Goal: Information Seeking & Learning: Learn about a topic

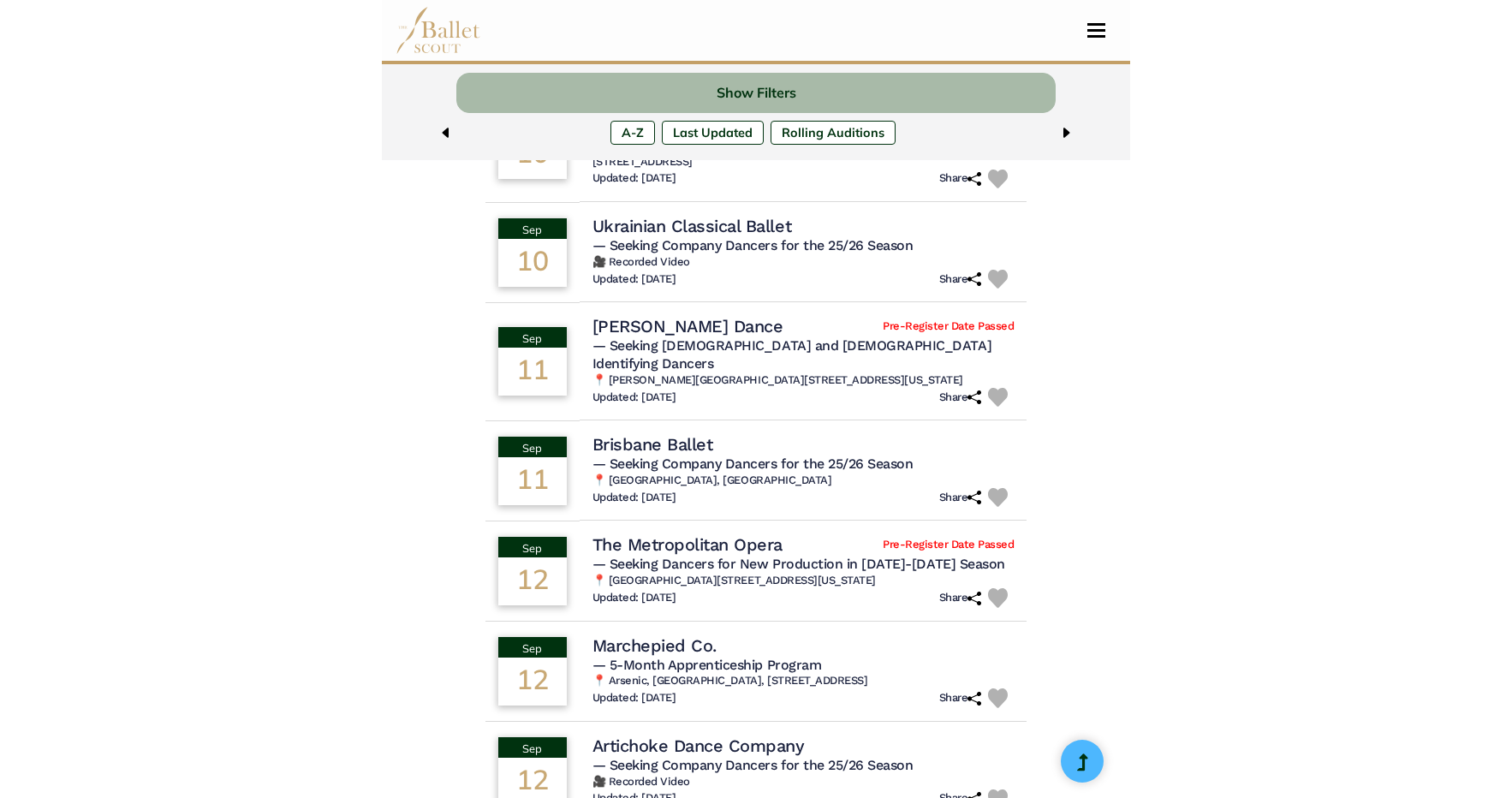
scroll to position [629, 0]
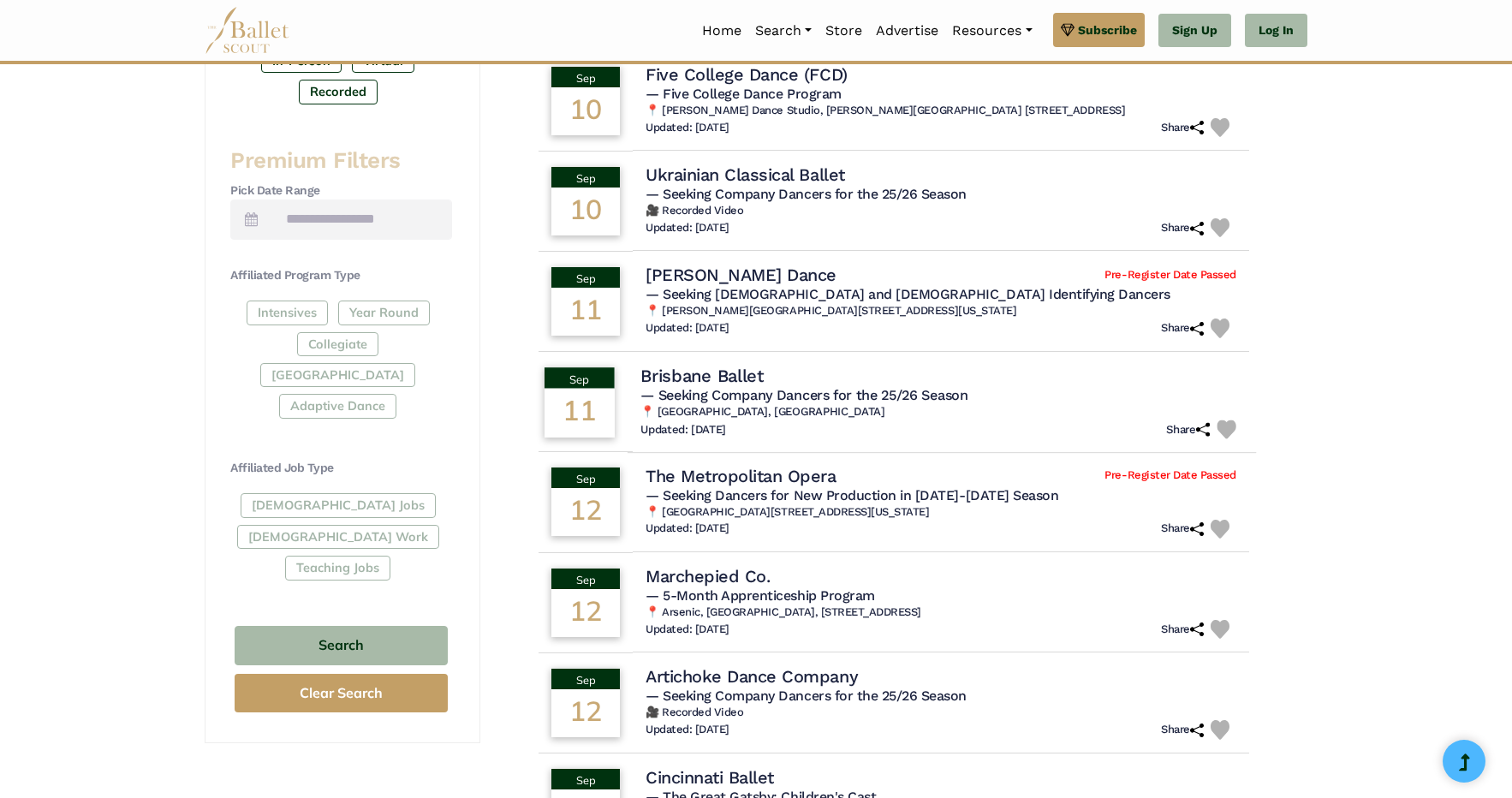
click at [694, 376] on h4 "Brisbane Ballet" at bounding box center [702, 375] width 124 height 23
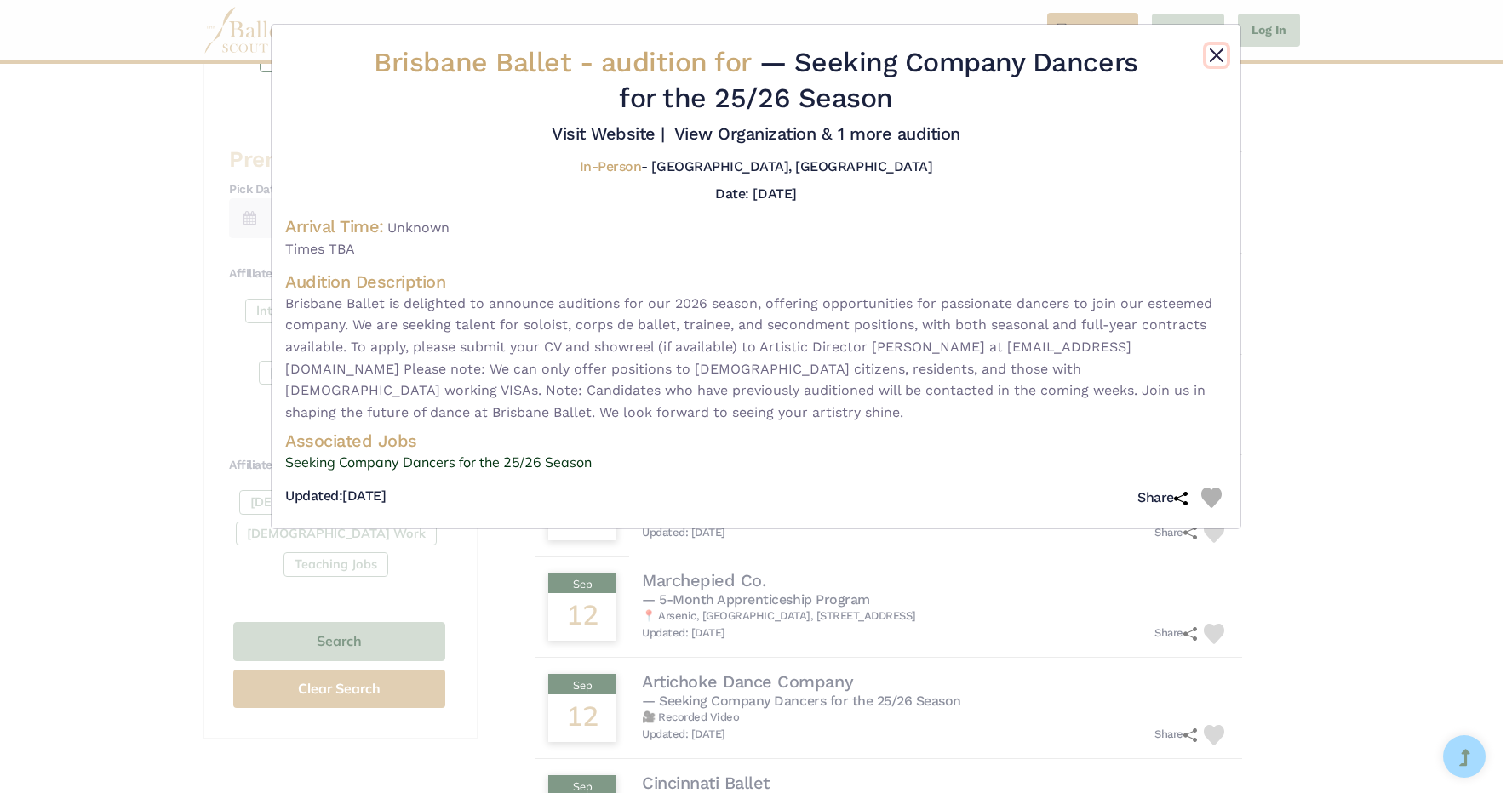
click at [743, 56] on button "Close" at bounding box center [1217, 55] width 21 height 21
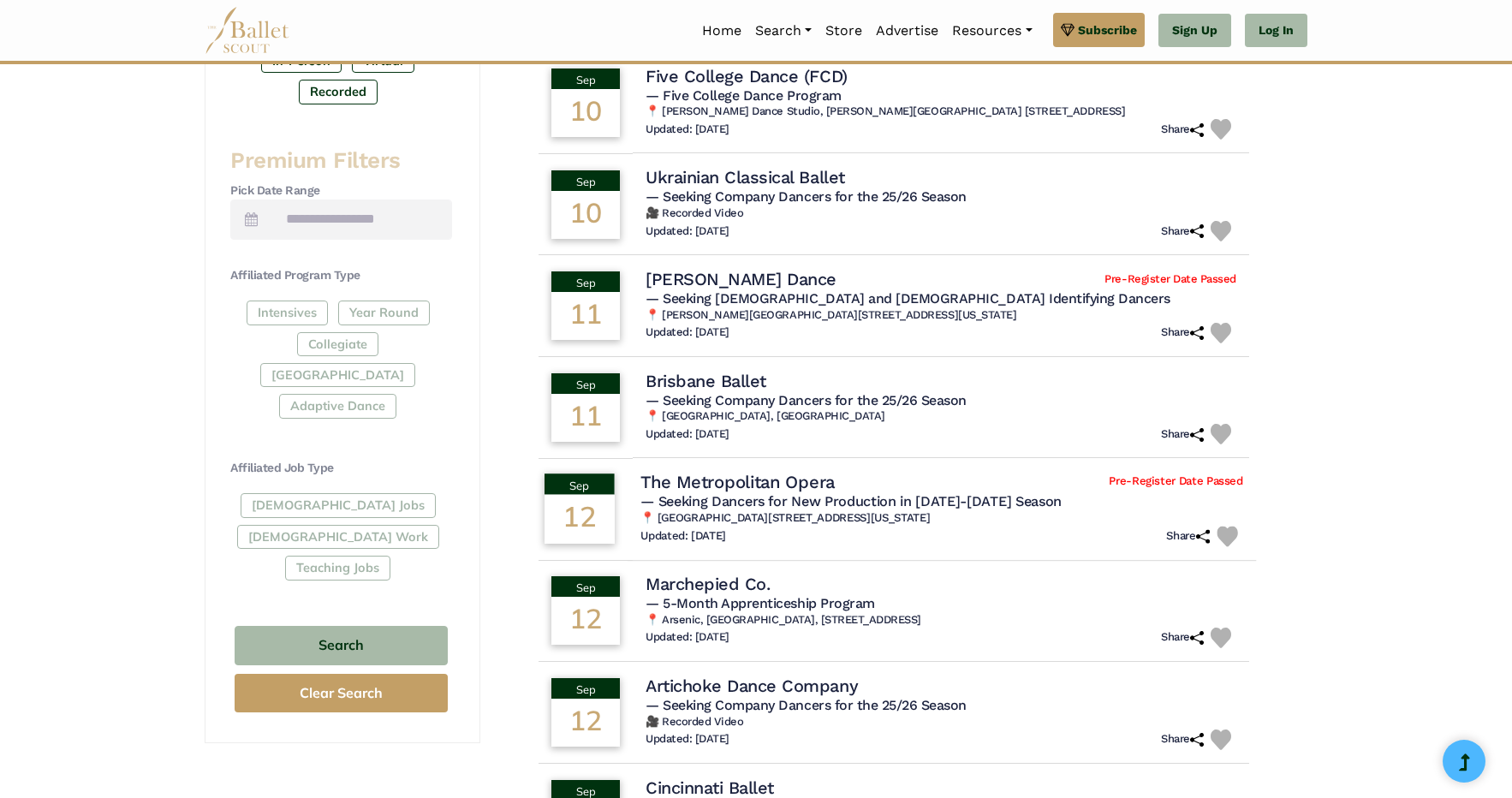
click at [742, 474] on h4 "The Metropolitan Opera" at bounding box center [737, 482] width 194 height 23
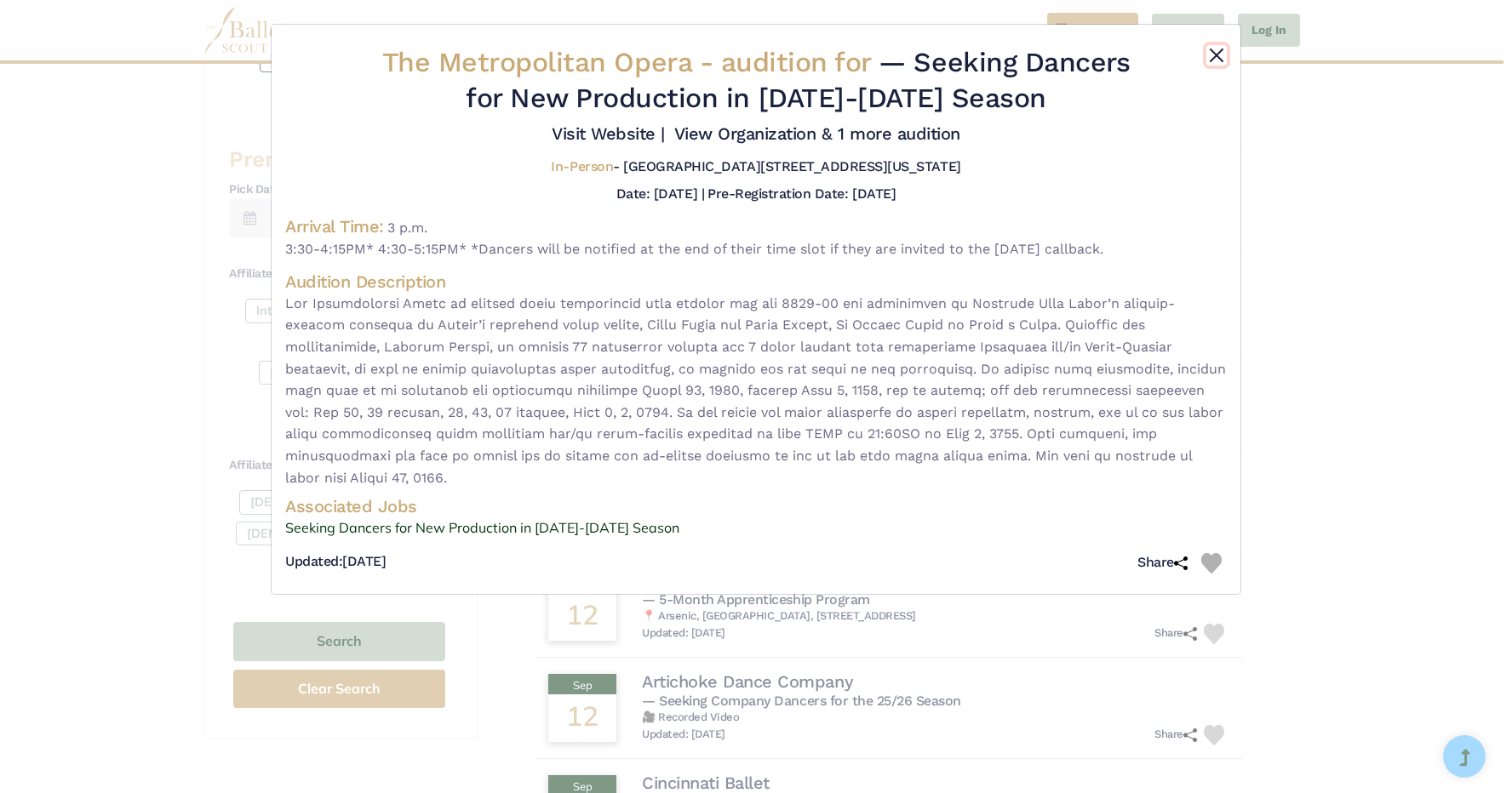
click at [743, 59] on button "Close" at bounding box center [1217, 55] width 21 height 21
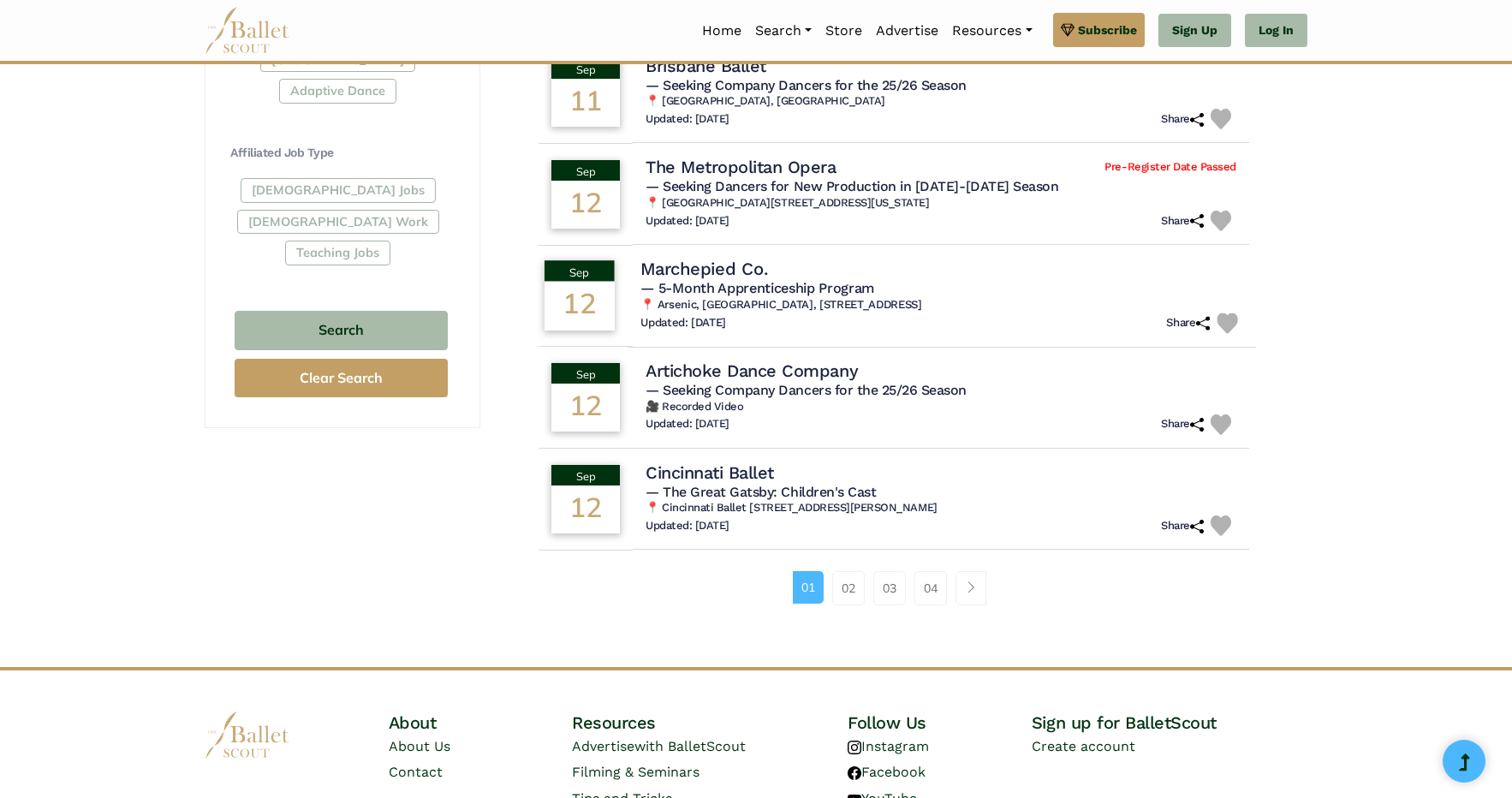
scroll to position [949, 0]
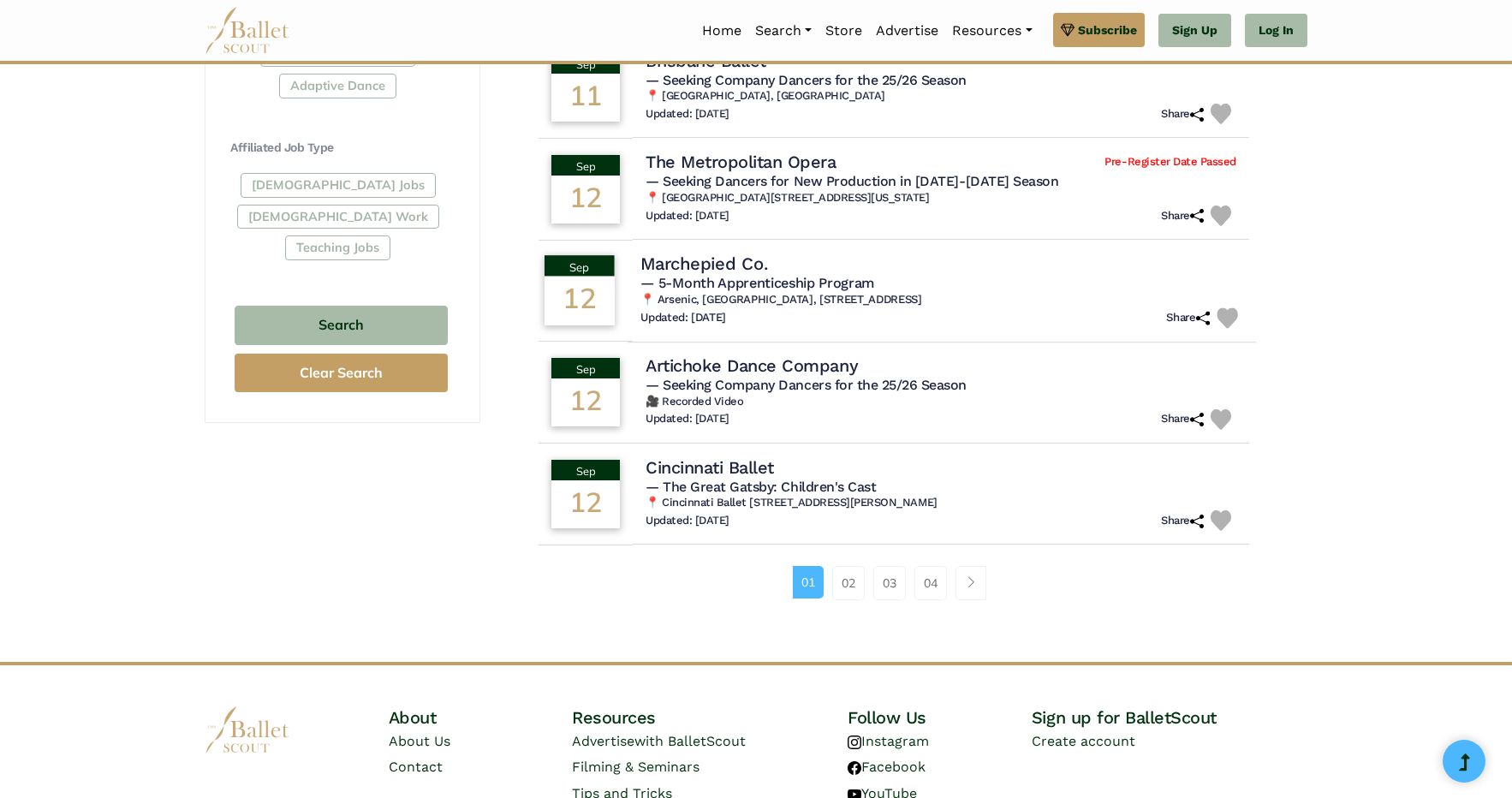
click at [718, 259] on h4 "Marchepied Co." at bounding box center [704, 263] width 127 height 23
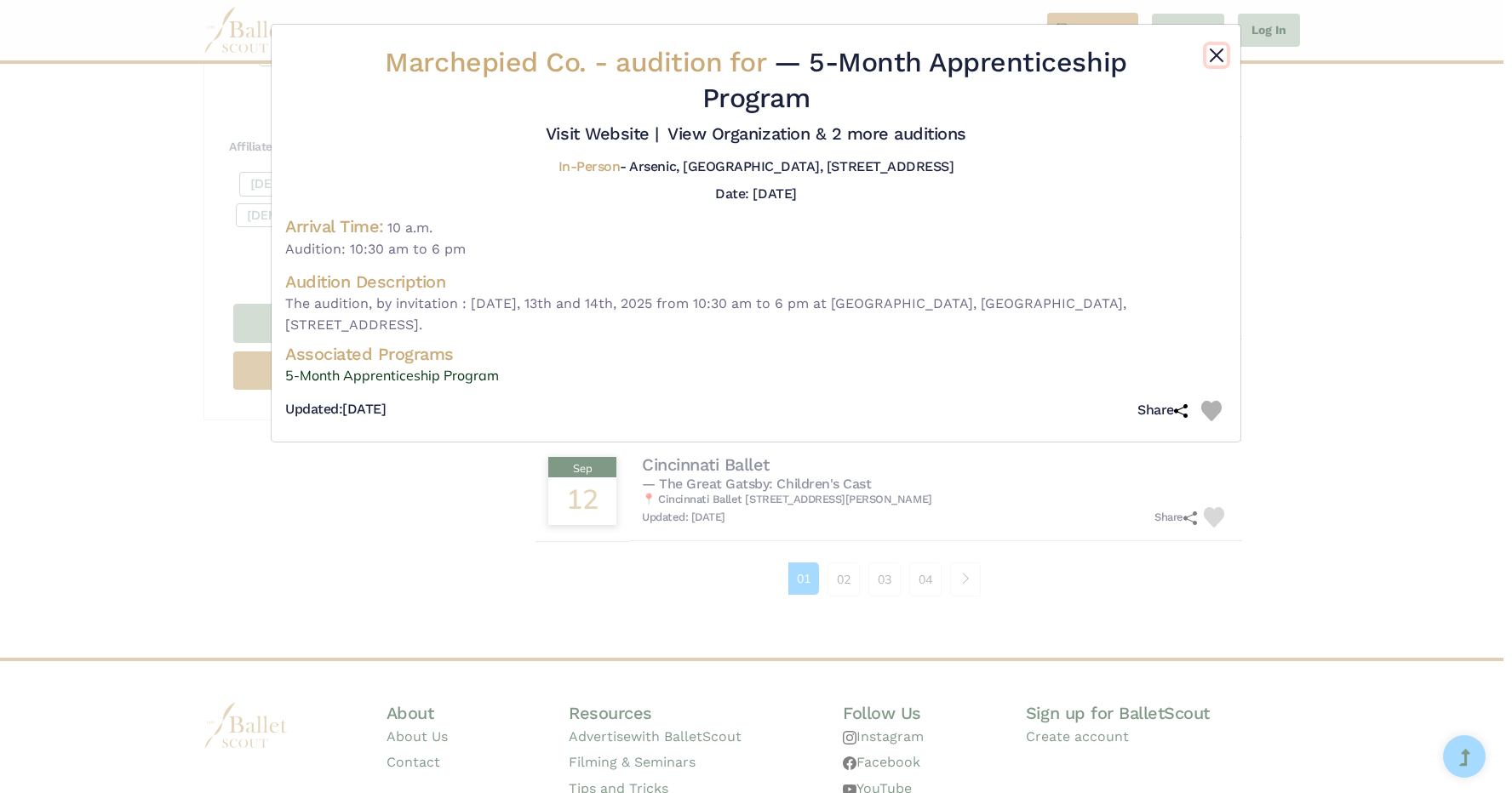
click at [743, 54] on button "Close" at bounding box center [1217, 55] width 21 height 21
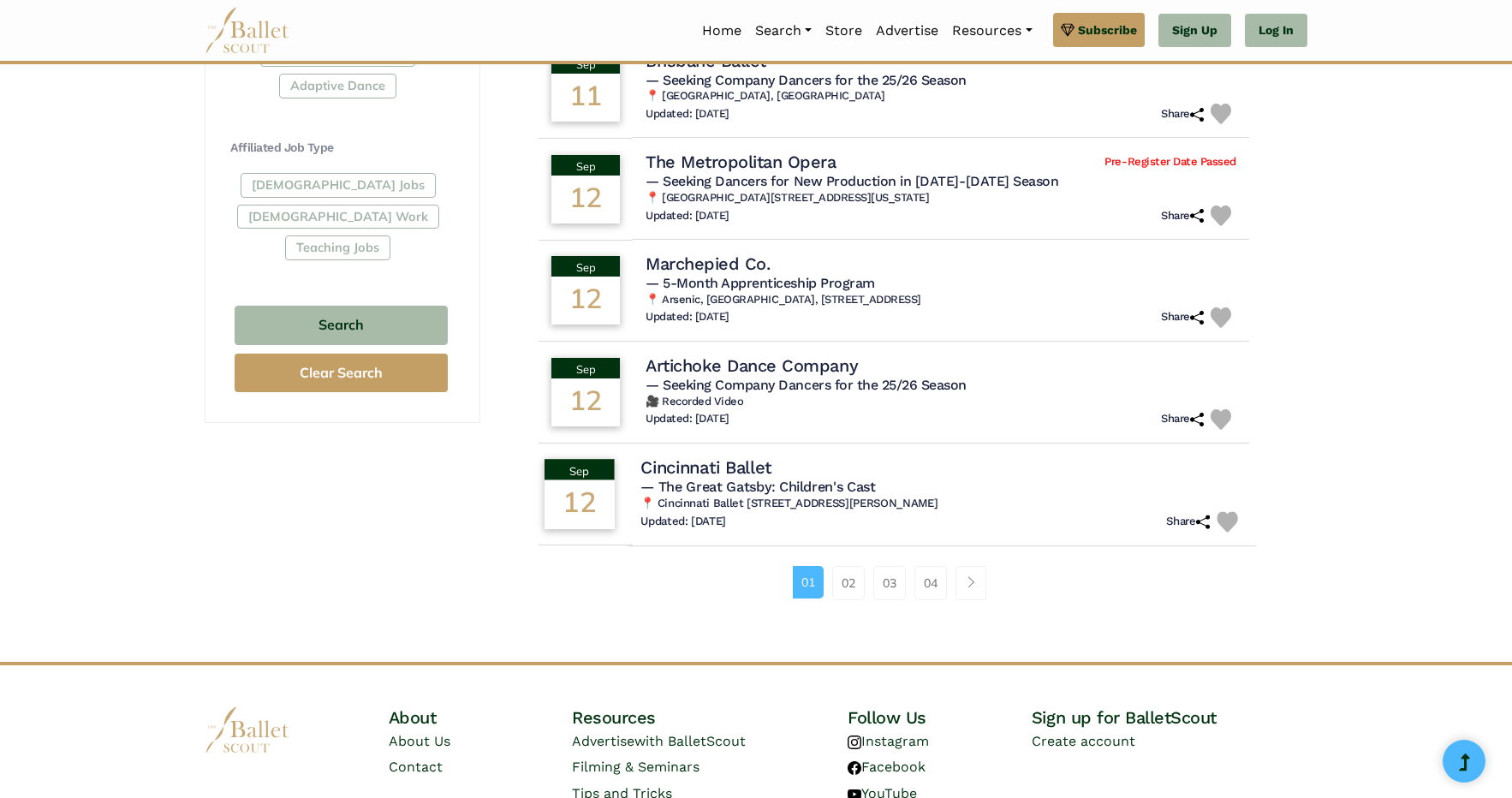
click at [738, 469] on h4 "Cincinnati Ballet" at bounding box center [706, 467] width 131 height 23
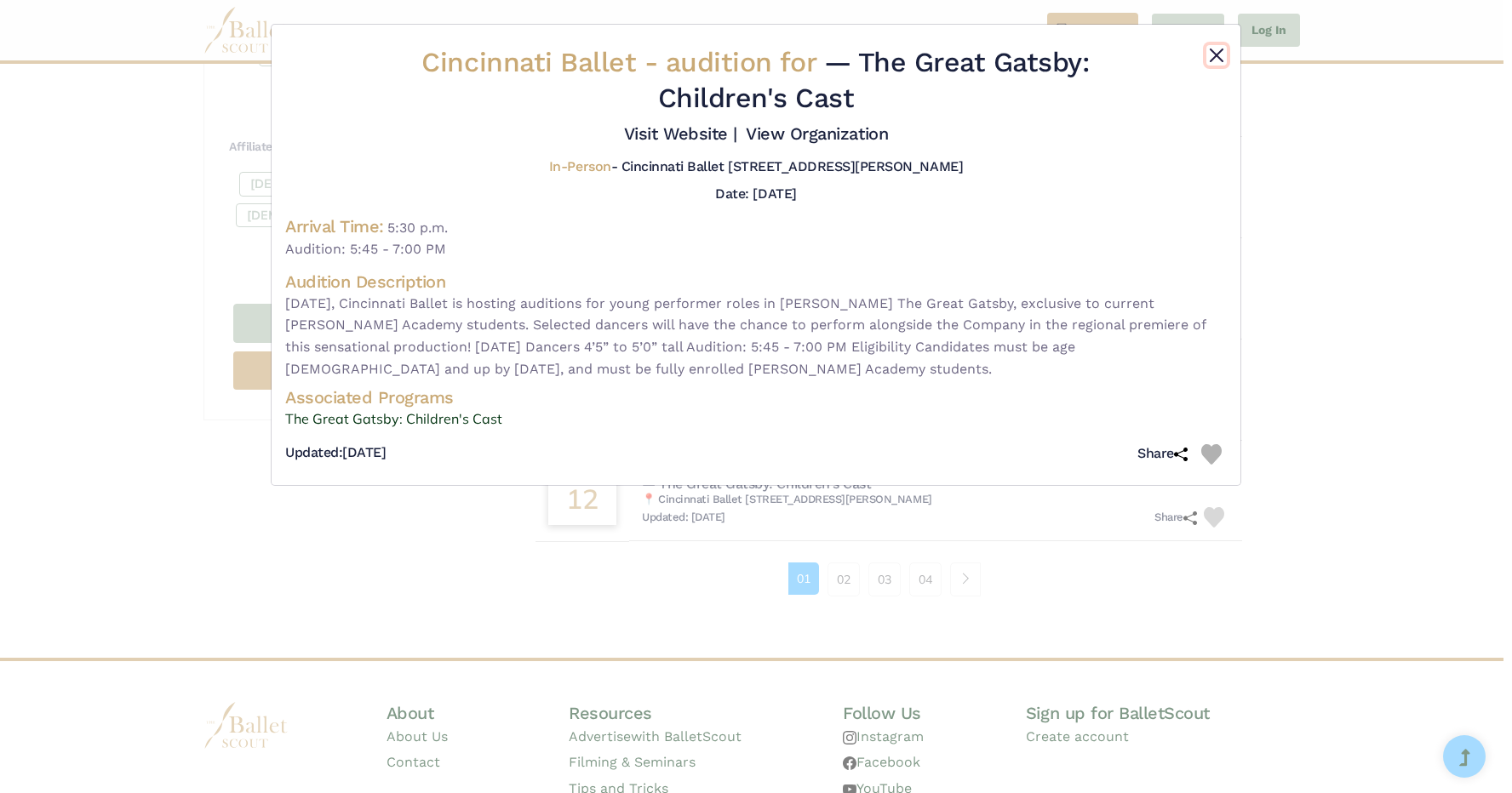
click at [743, 62] on button "Close" at bounding box center [1217, 55] width 21 height 21
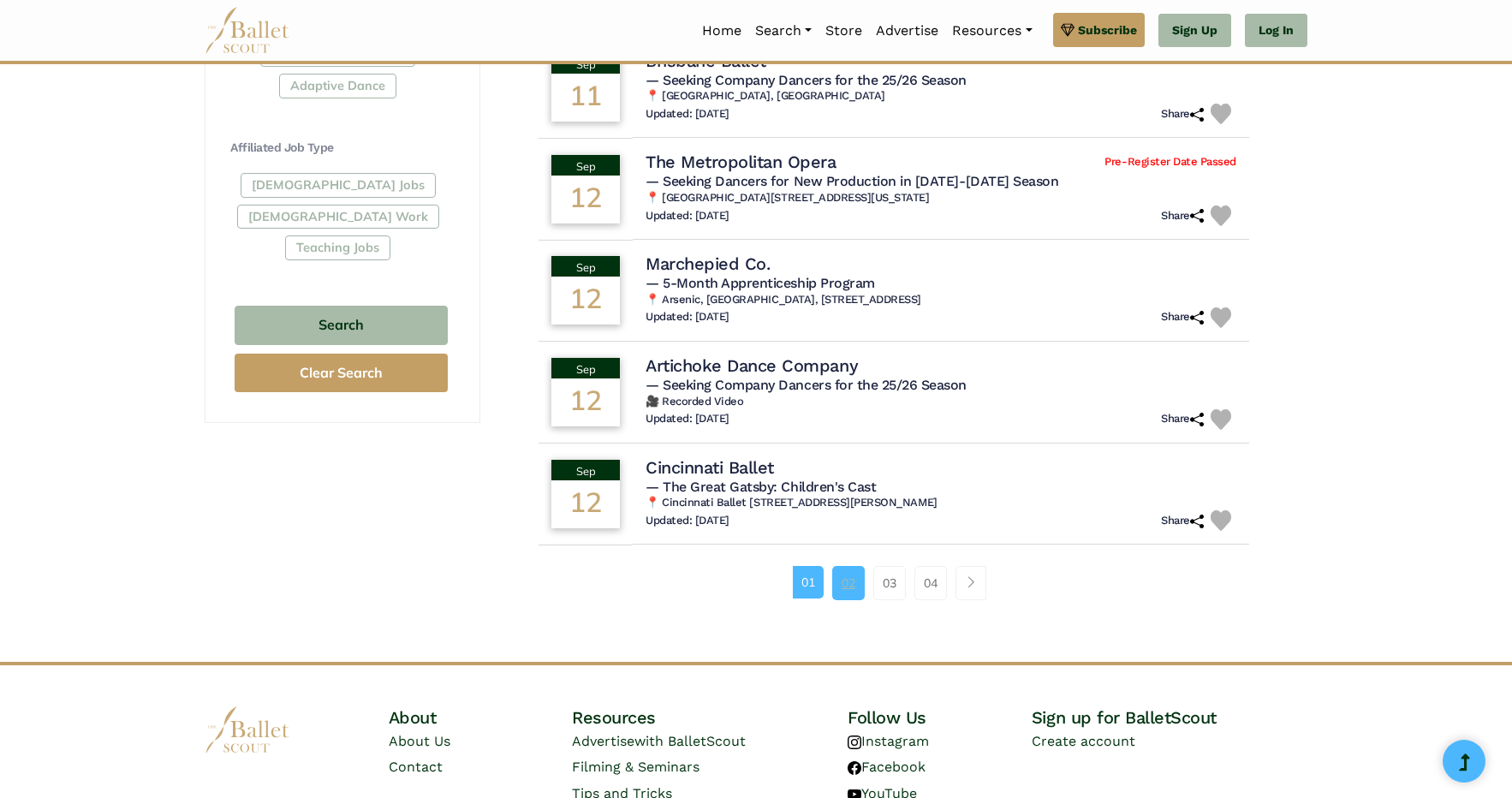
click at [747, 586] on link "02" at bounding box center [848, 583] width 32 height 34
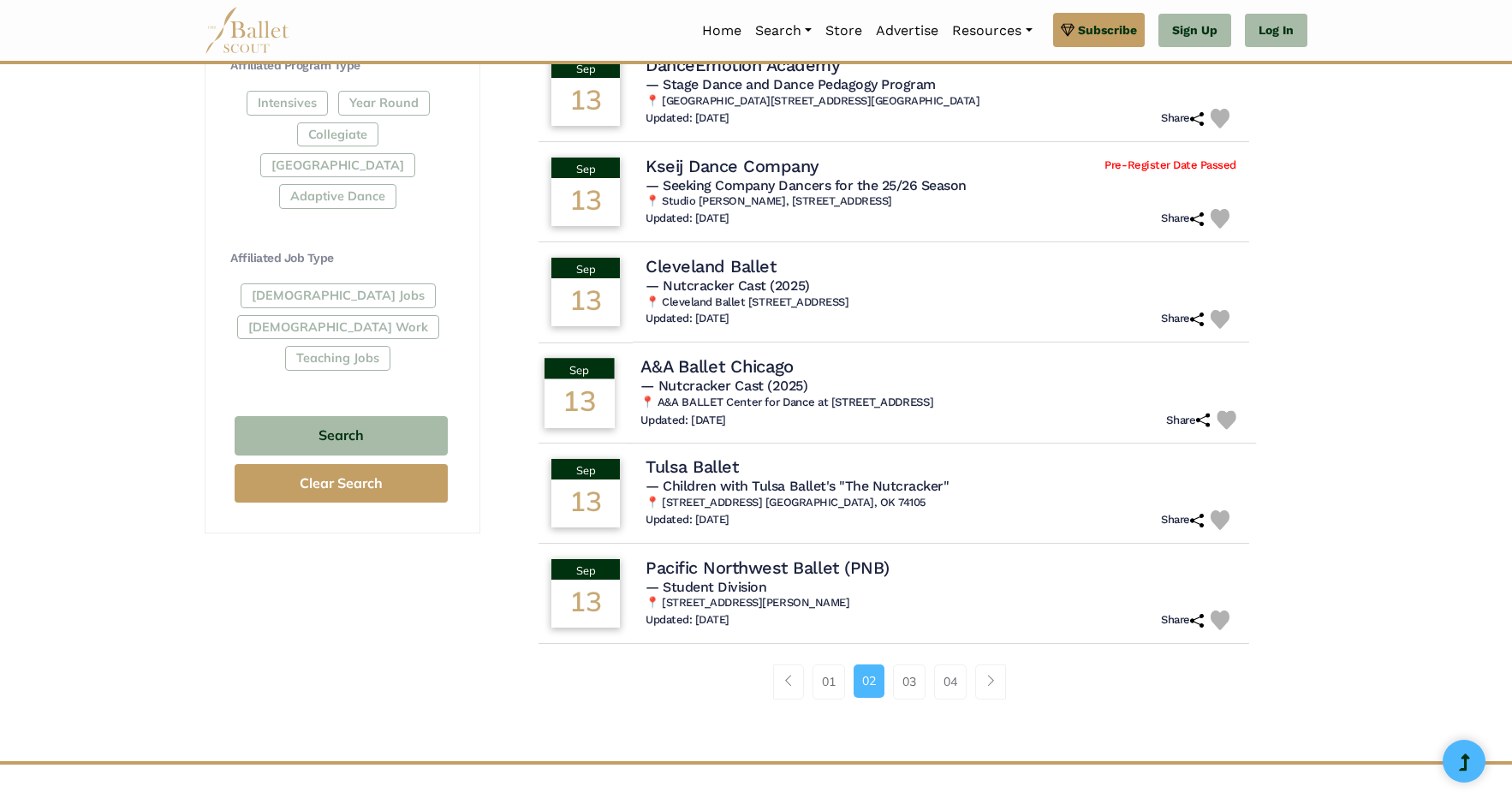
scroll to position [841, 0]
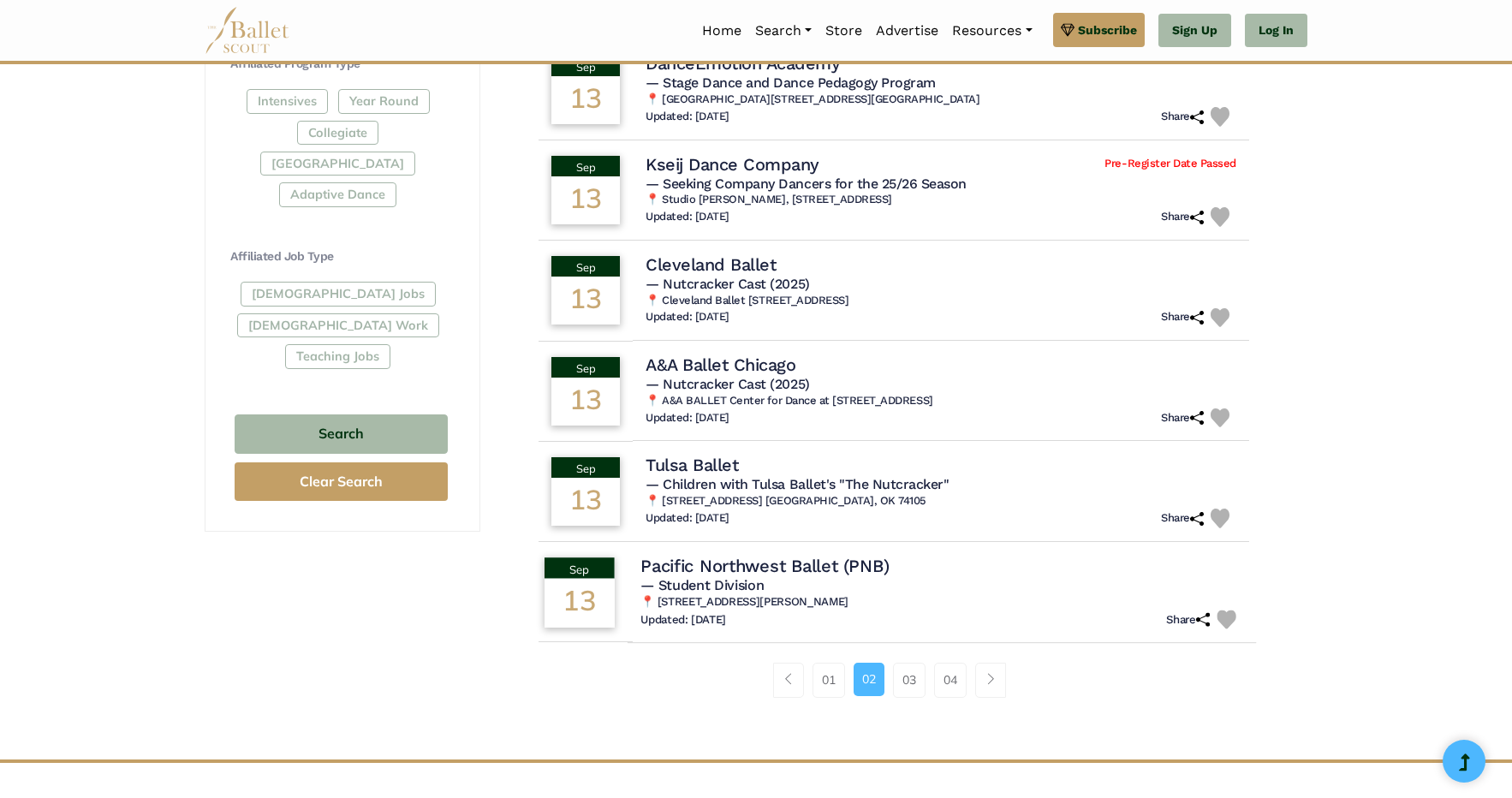
click at [715, 562] on h4 "Pacific Northwest Ballet (PNB)" at bounding box center [764, 566] width 248 height 23
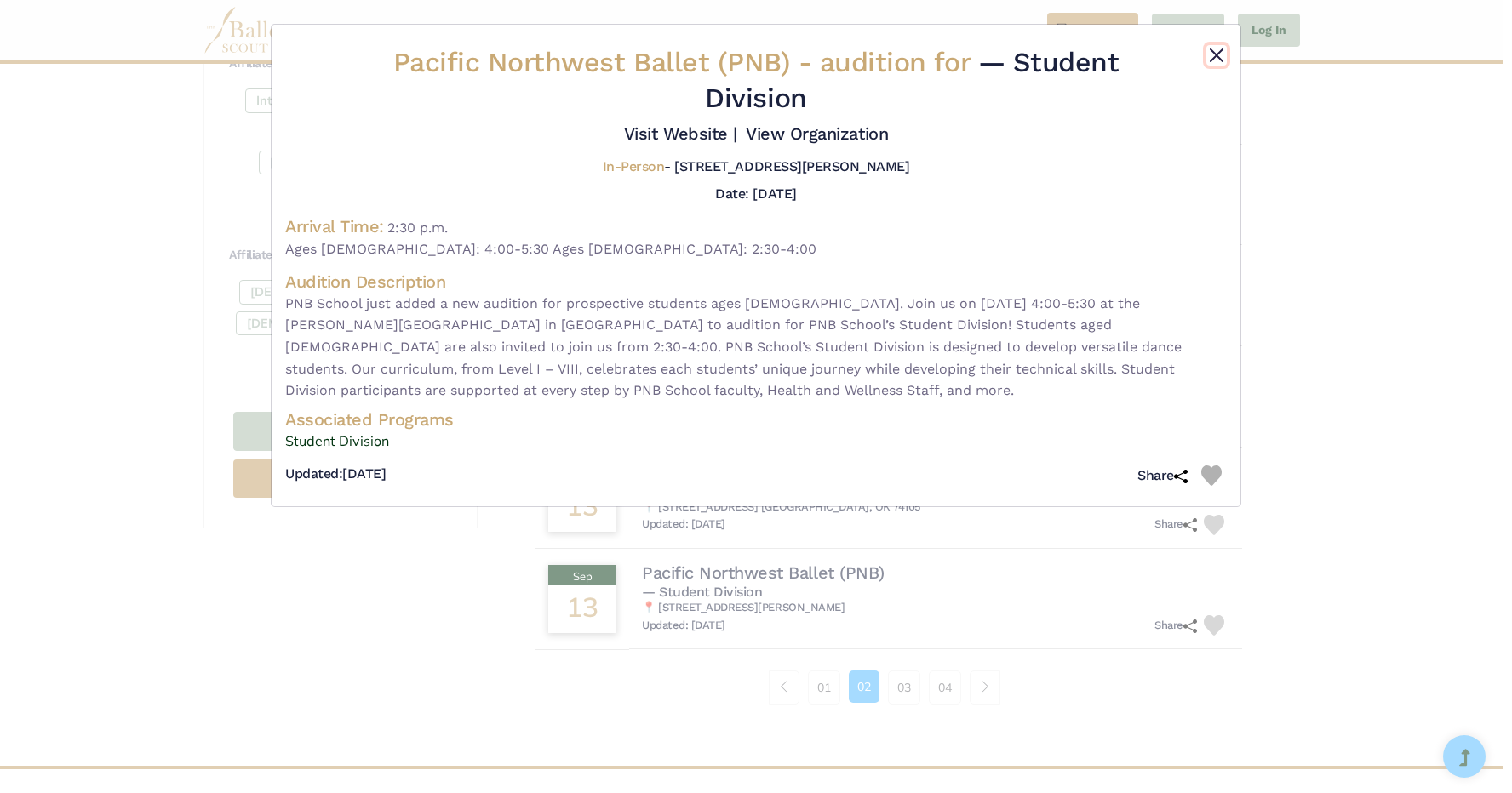
click at [1211, 49] on button "Close" at bounding box center [1217, 55] width 21 height 21
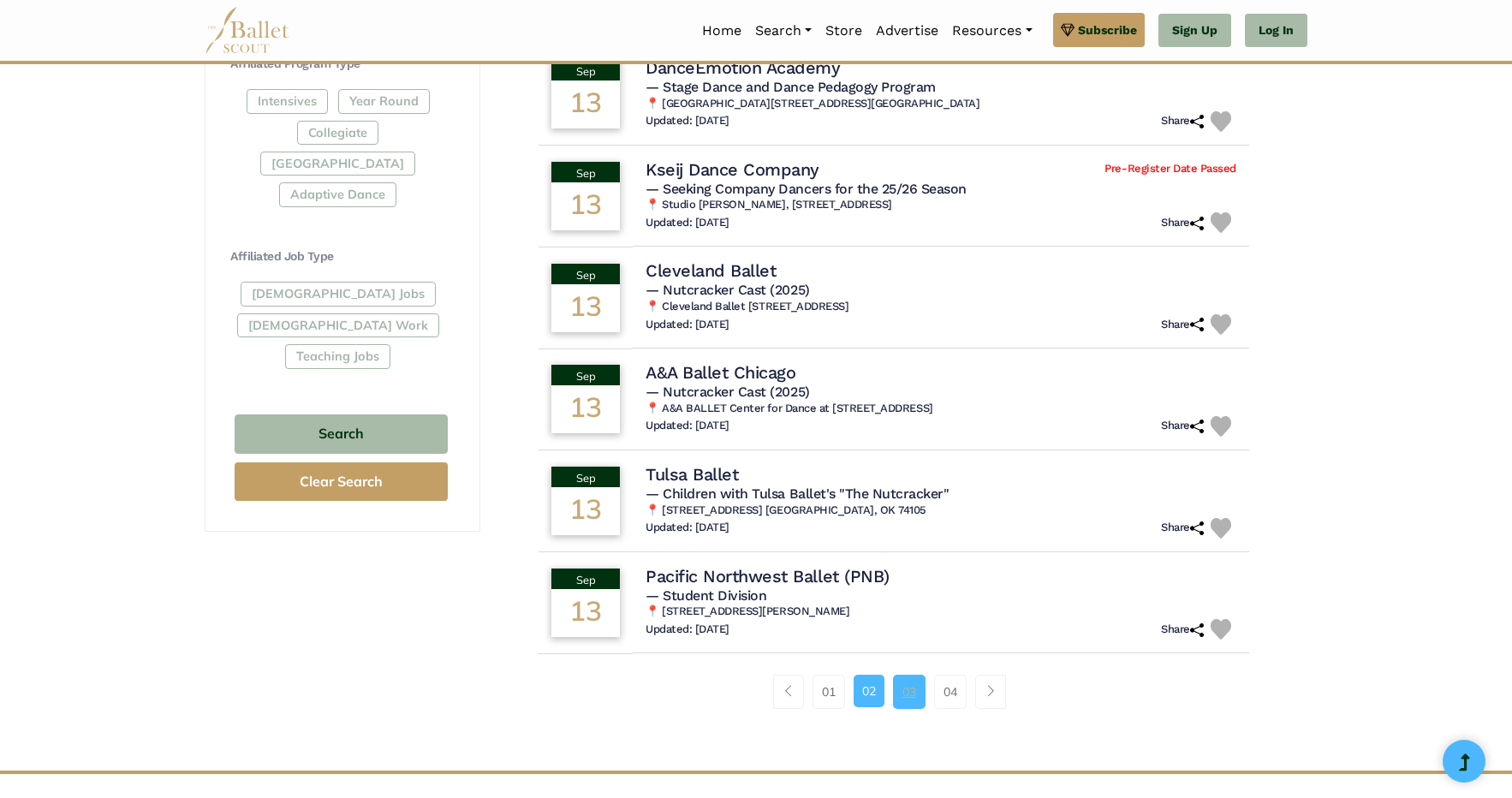
click at [910, 697] on link "03" at bounding box center [908, 692] width 32 height 34
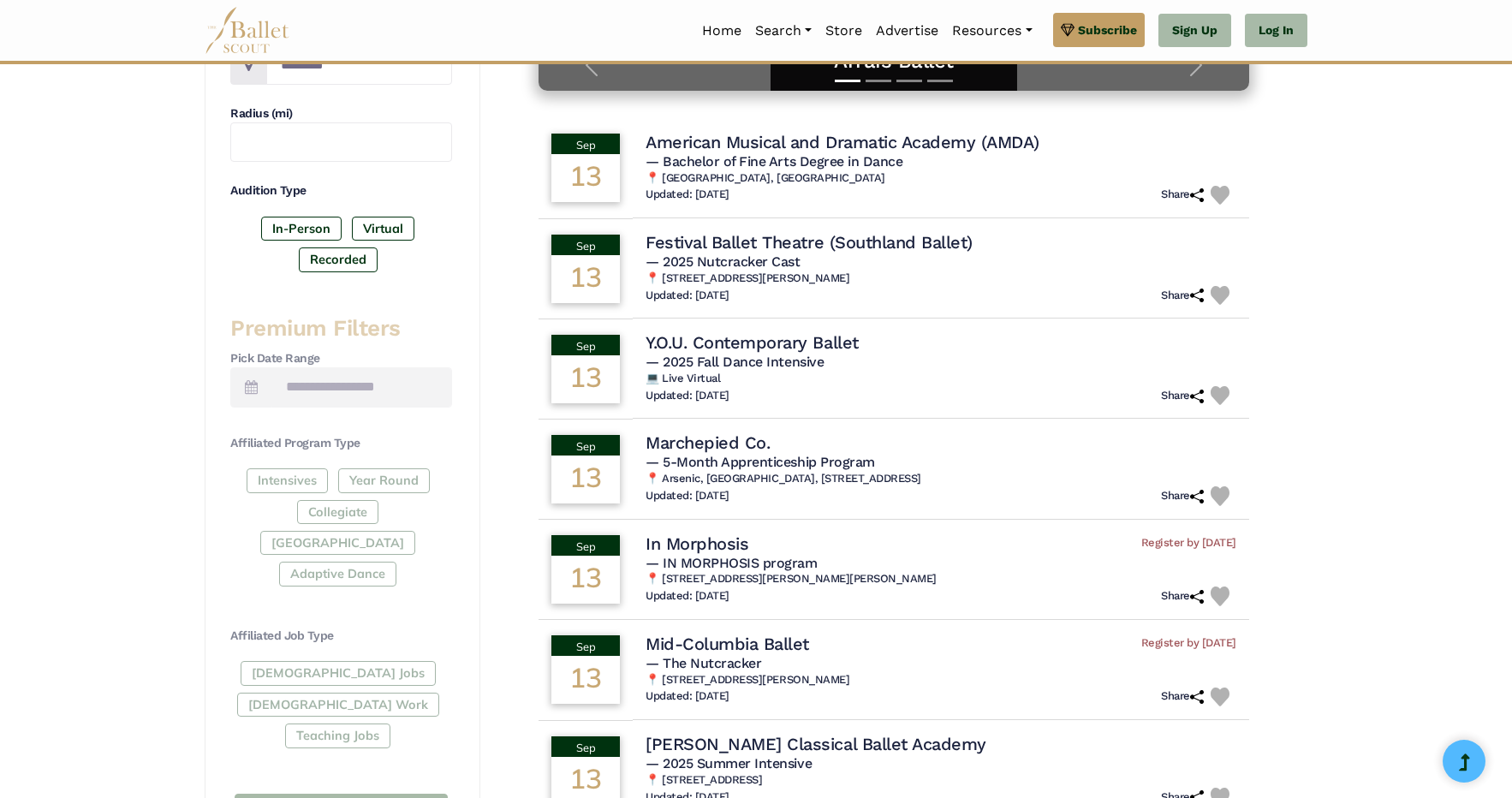
scroll to position [466, 0]
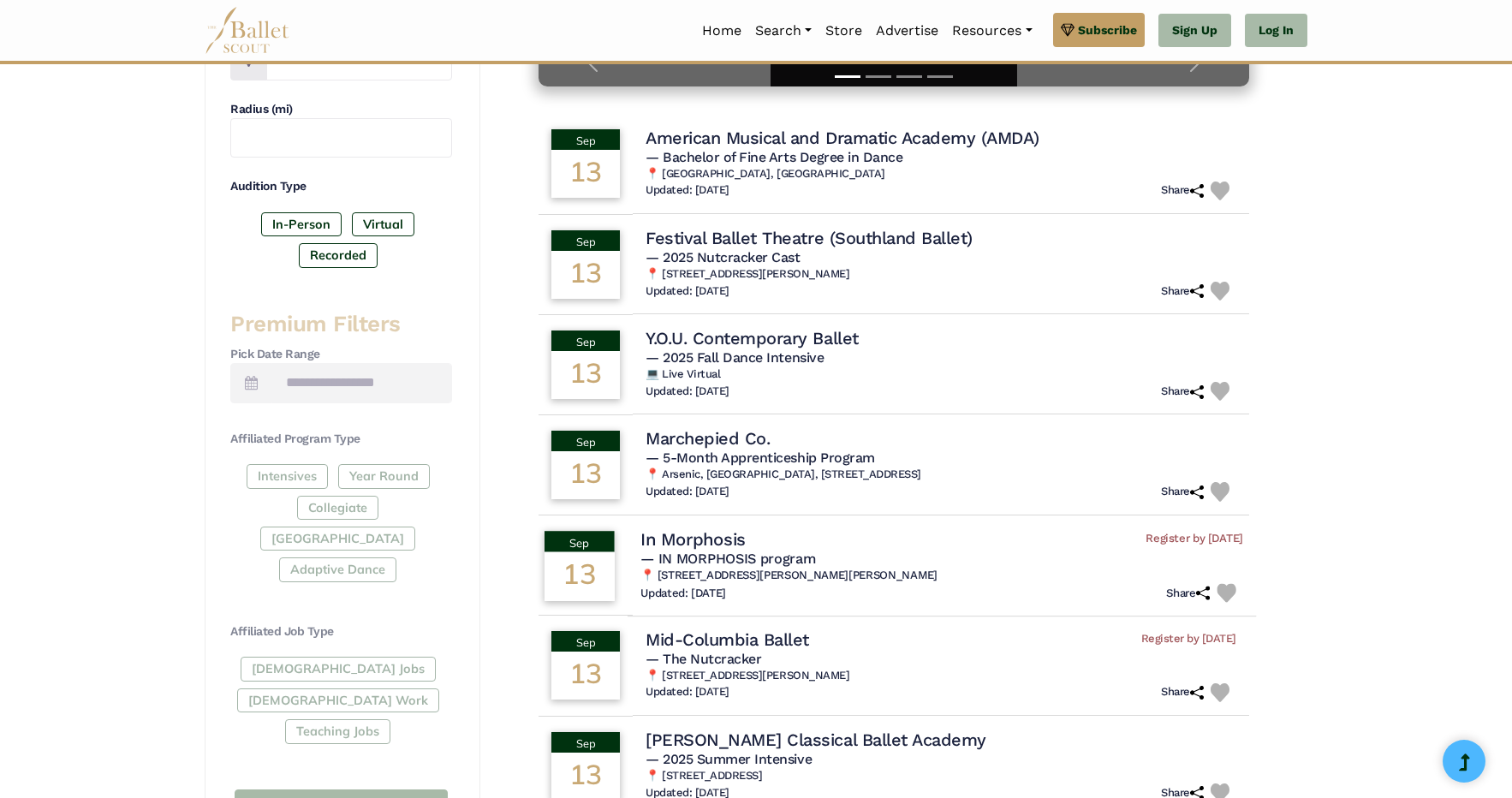
click at [688, 538] on h4 "In Morphosis" at bounding box center [692, 539] width 105 height 23
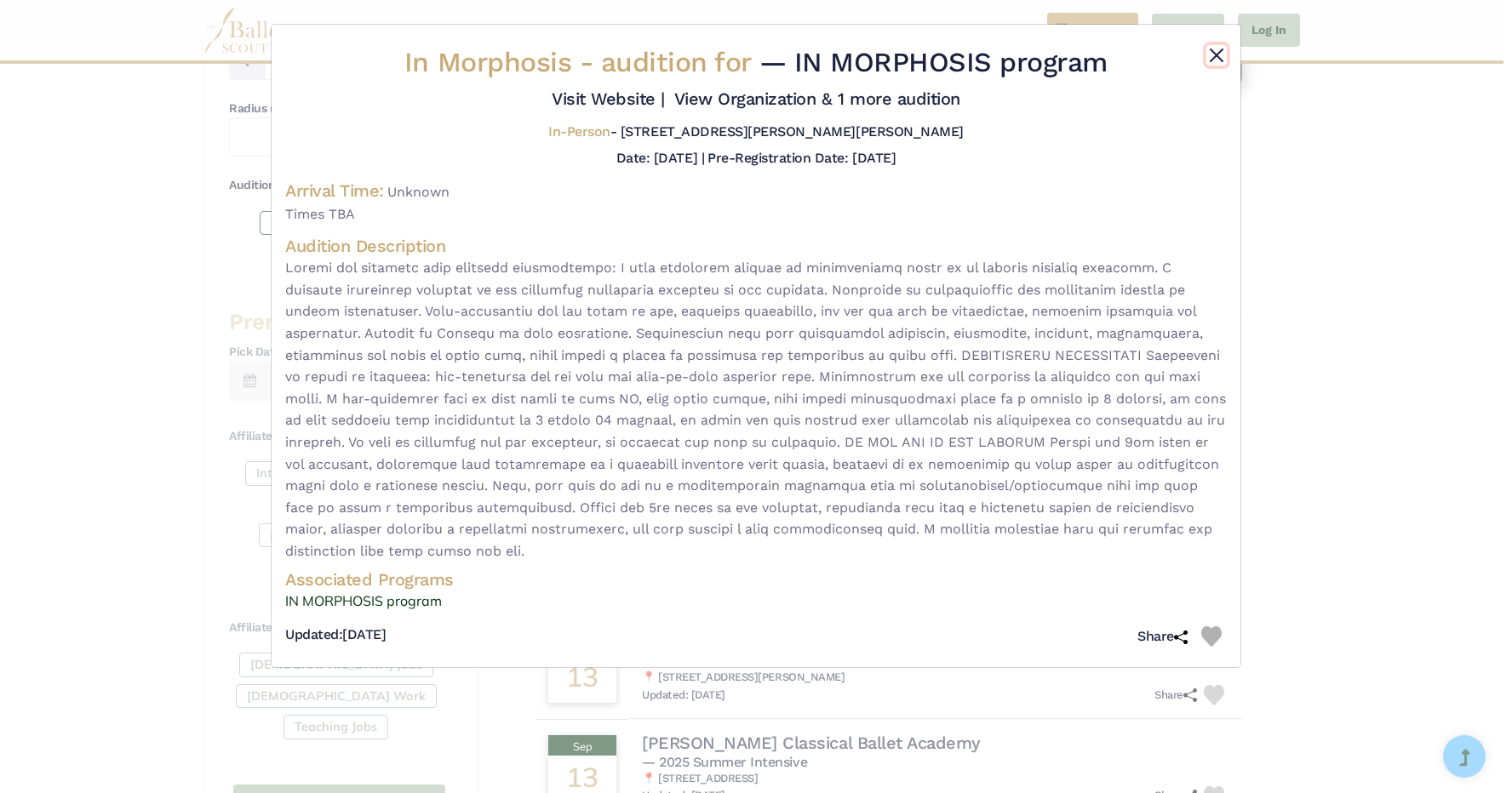
click at [1214, 55] on button "Close" at bounding box center [1217, 55] width 21 height 21
